Goal: Find specific page/section: Find specific page/section

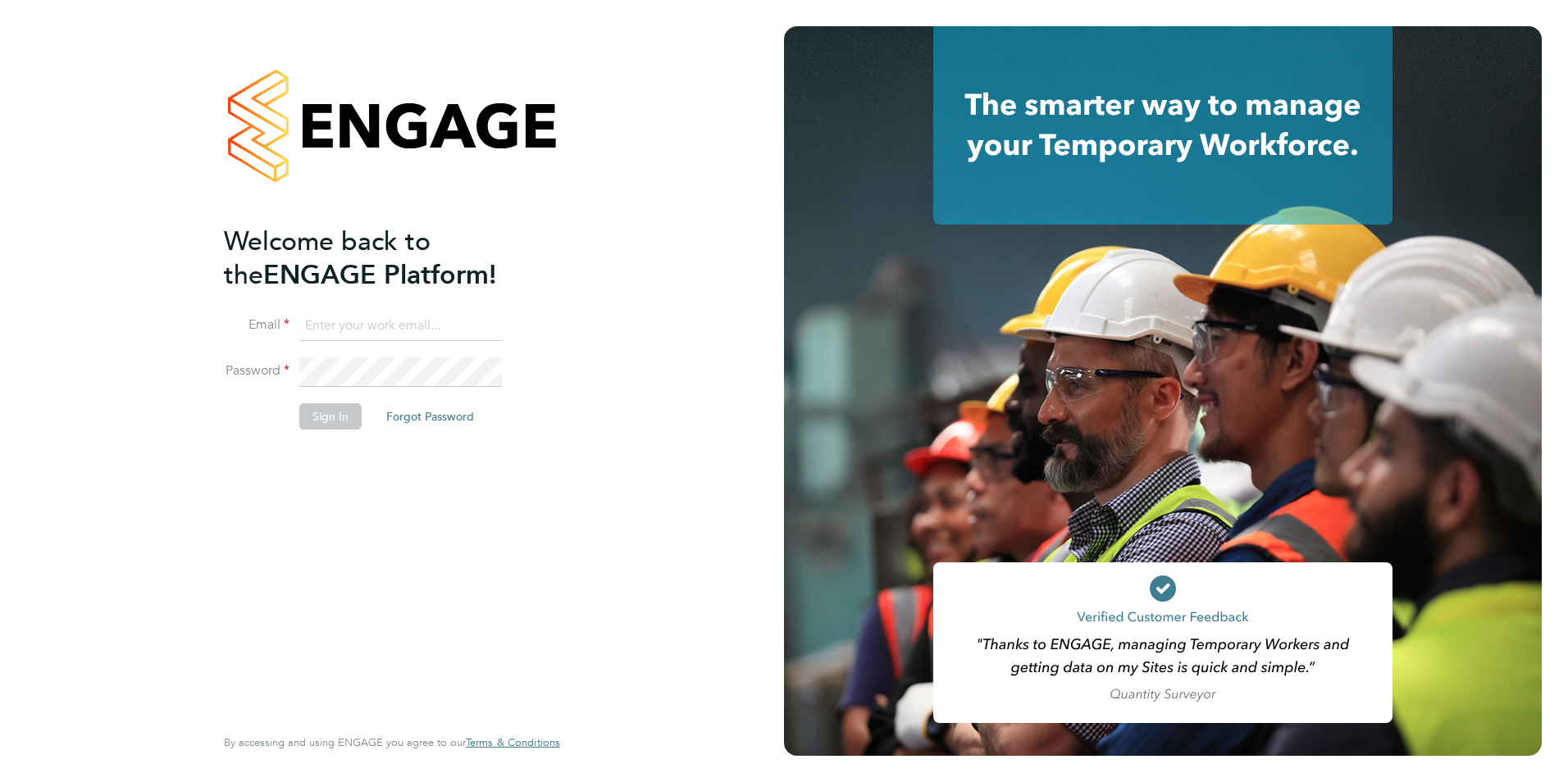
type input "becky@carbonrecruitment.co.uk"
click at [333, 425] on button "Sign In" at bounding box center [331, 416] width 62 height 26
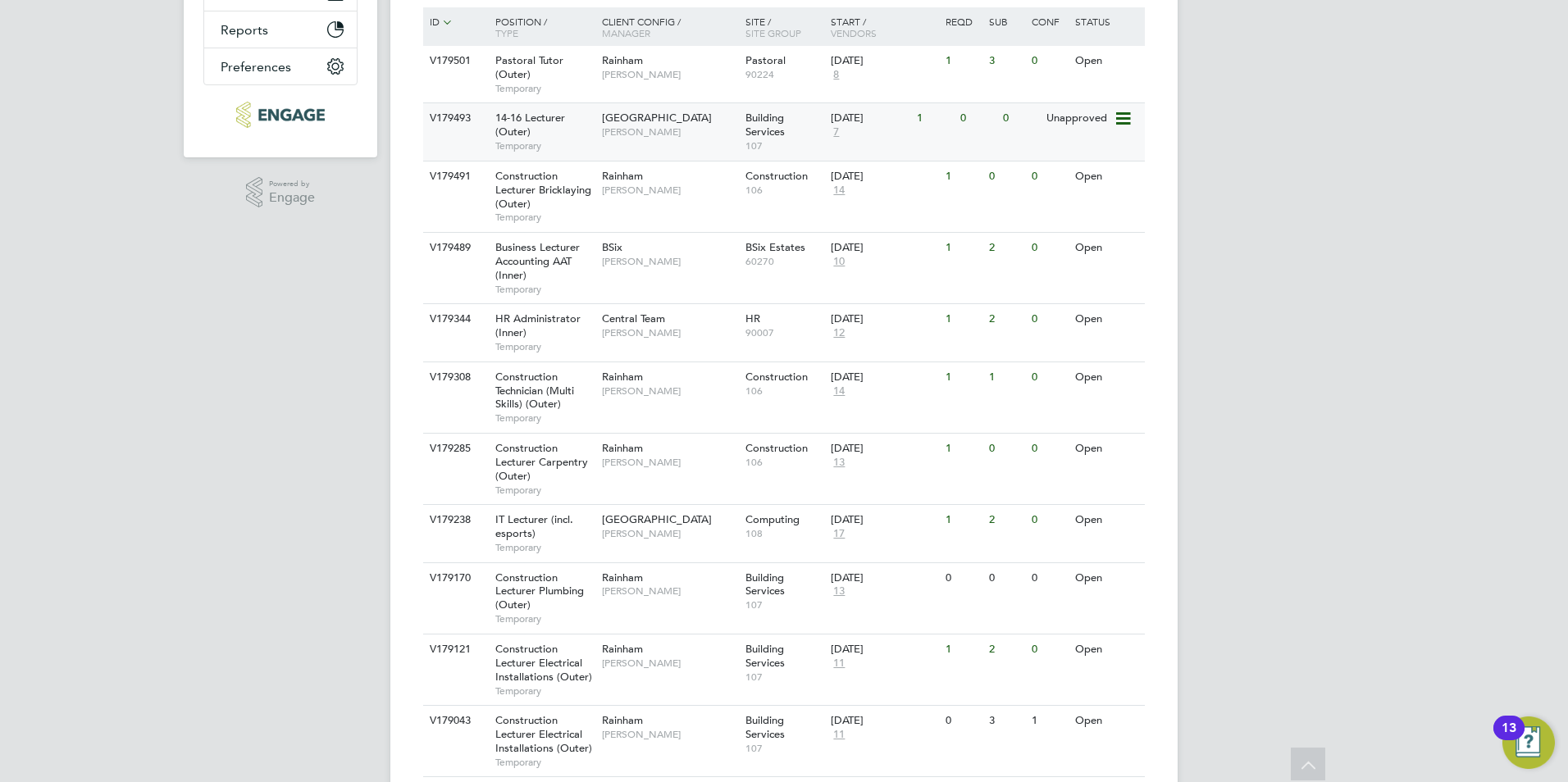
scroll to position [385, 0]
click at [698, 201] on div "Rainham Ian Rist" at bounding box center [669, 181] width 144 height 43
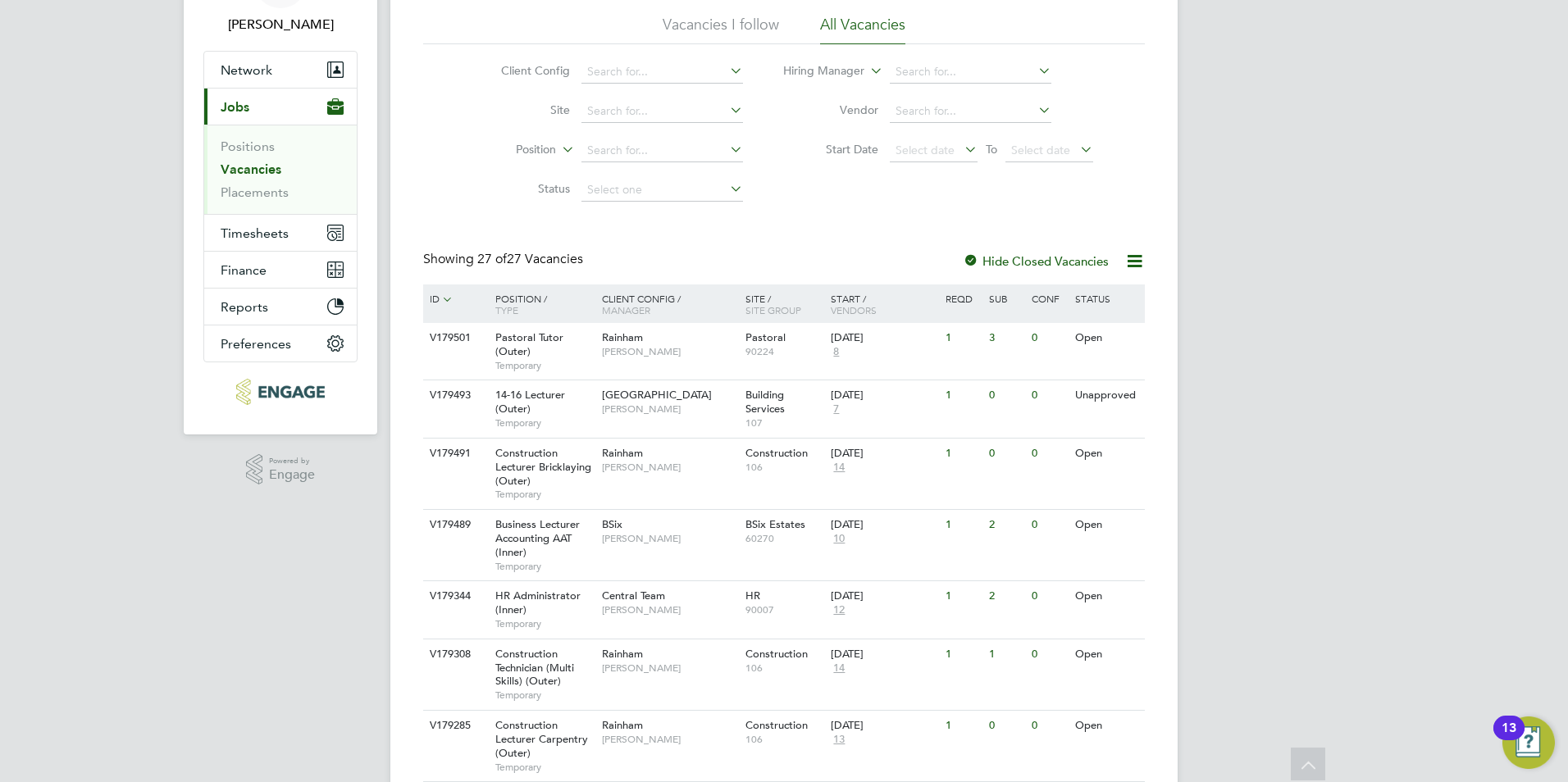
scroll to position [0, 0]
